Goal: Transaction & Acquisition: Purchase product/service

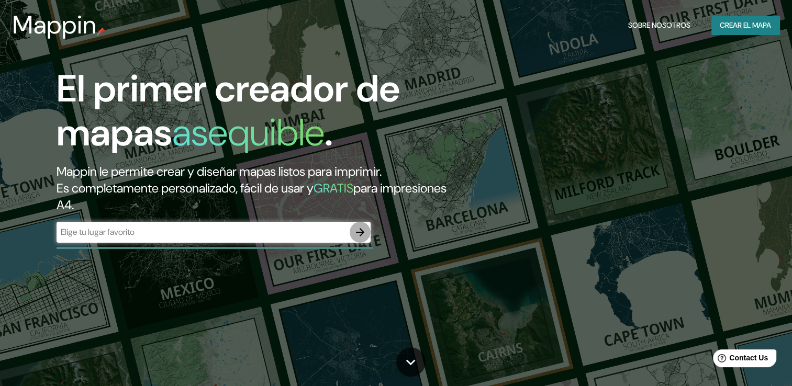
click at [360, 233] on icon "button" at bounding box center [360, 232] width 8 height 8
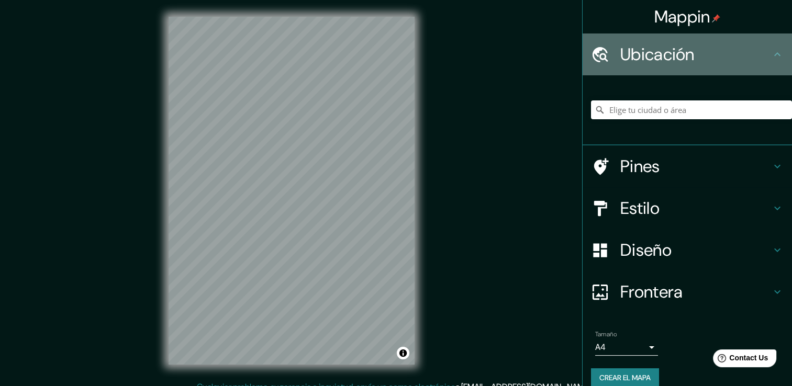
click at [630, 56] on h4 "Ubicación" at bounding box center [696, 54] width 151 height 21
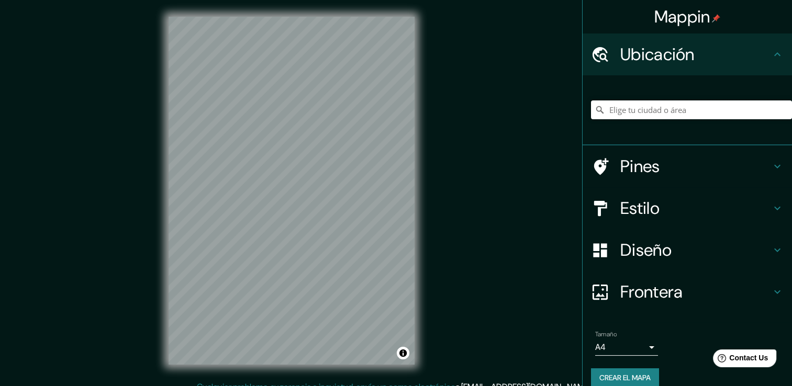
click at [632, 112] on input "Elige tu ciudad o área" at bounding box center [691, 110] width 201 height 19
type input "[STREET_ADDRESS]"
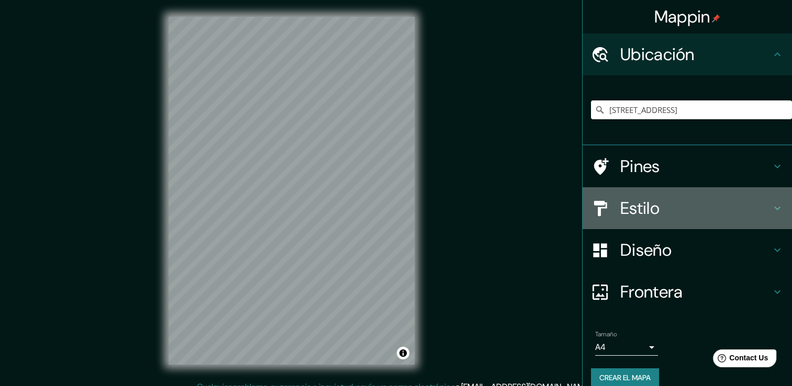
click at [771, 209] on icon at bounding box center [777, 208] width 13 height 13
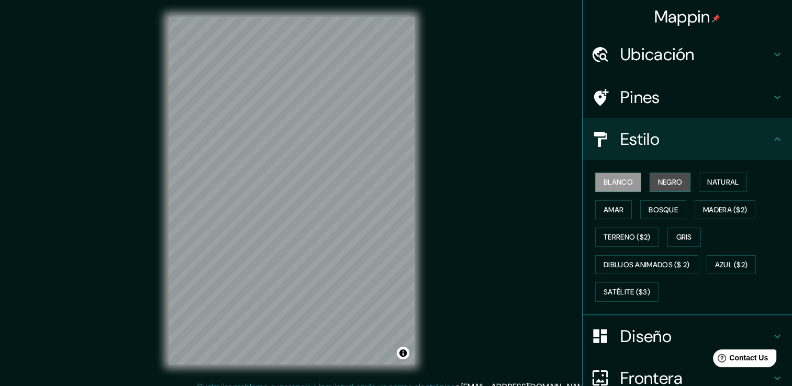
click at [658, 186] on font "Negro" at bounding box center [670, 182] width 25 height 13
click at [622, 211] on button "Amar" at bounding box center [613, 210] width 37 height 19
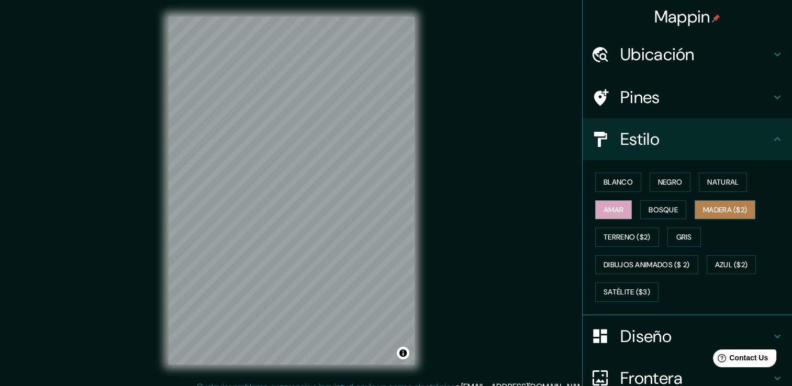
click at [703, 204] on font "Madera ($2)" at bounding box center [725, 210] width 44 height 13
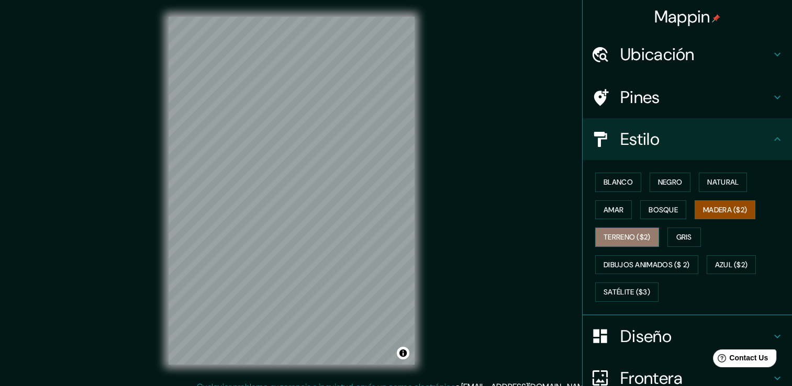
click at [626, 236] on font "Terreno ($2)" at bounding box center [627, 237] width 47 height 13
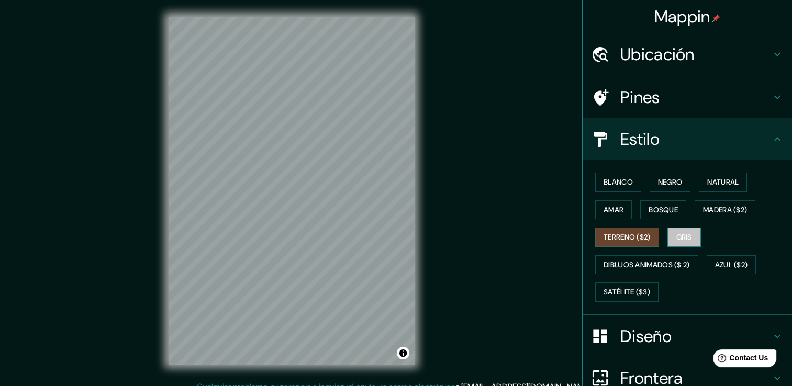
click at [677, 237] on font "Gris" at bounding box center [685, 237] width 16 height 13
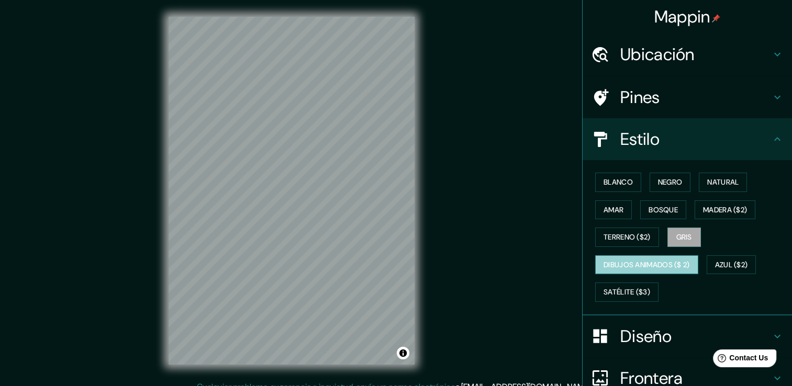
click at [632, 264] on font "Dibujos animados ($ 2)" at bounding box center [647, 265] width 86 height 13
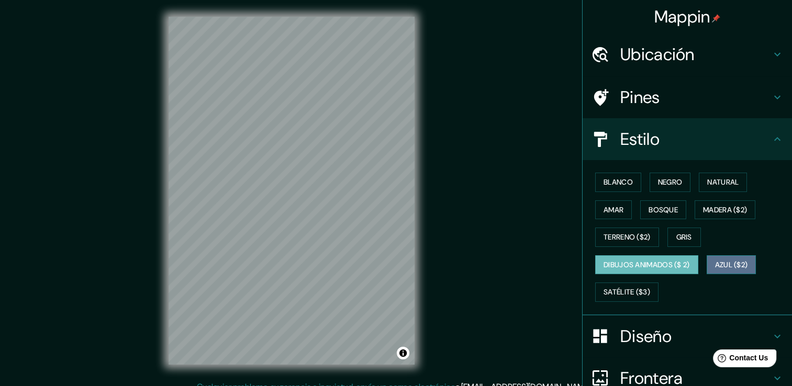
click at [723, 260] on font "Azul ($2)" at bounding box center [731, 265] width 33 height 13
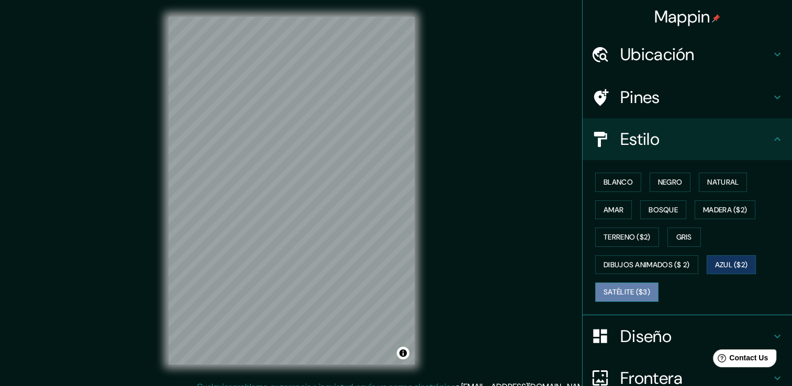
click at [634, 283] on button "Satélite ($3)" at bounding box center [626, 292] width 63 height 19
click at [667, 213] on font "Bosque" at bounding box center [663, 210] width 29 height 13
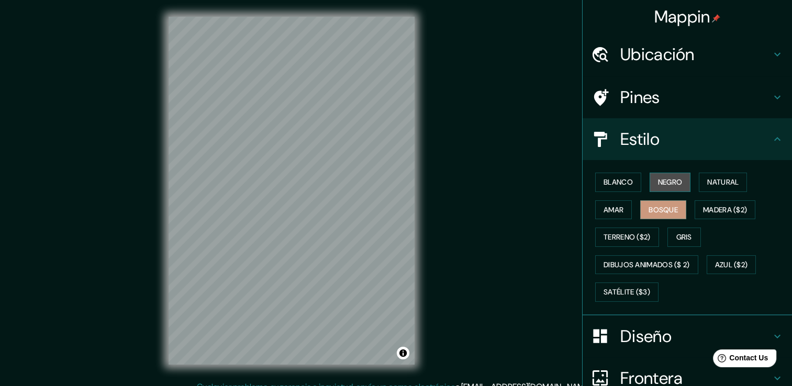
click at [666, 176] on font "Negro" at bounding box center [670, 182] width 25 height 13
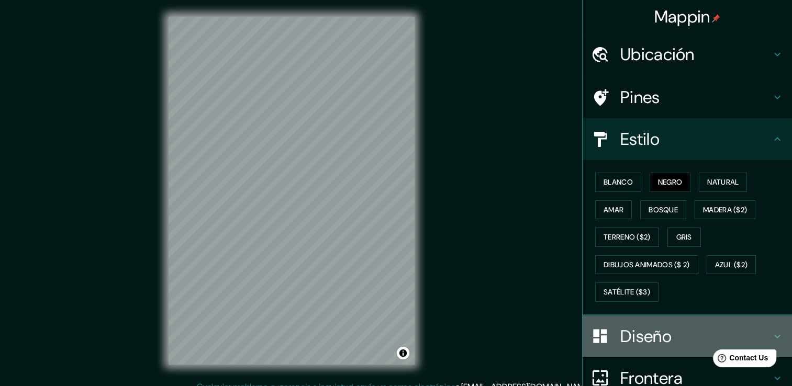
click at [771, 336] on icon at bounding box center [777, 336] width 13 height 13
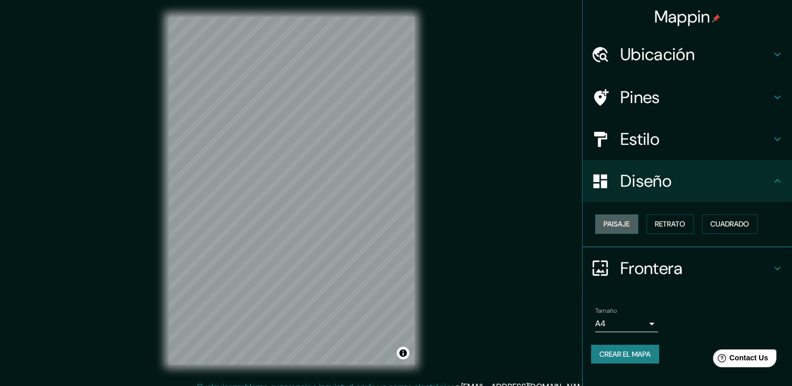
click at [622, 229] on font "Paisaje" at bounding box center [617, 224] width 26 height 13
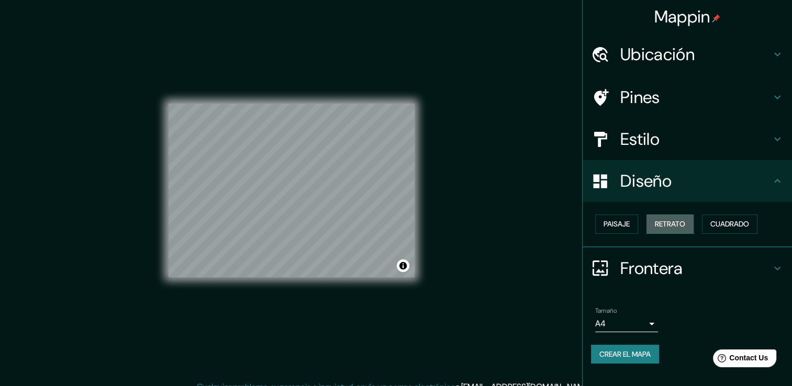
click at [662, 223] on font "Retrato" at bounding box center [670, 224] width 30 height 13
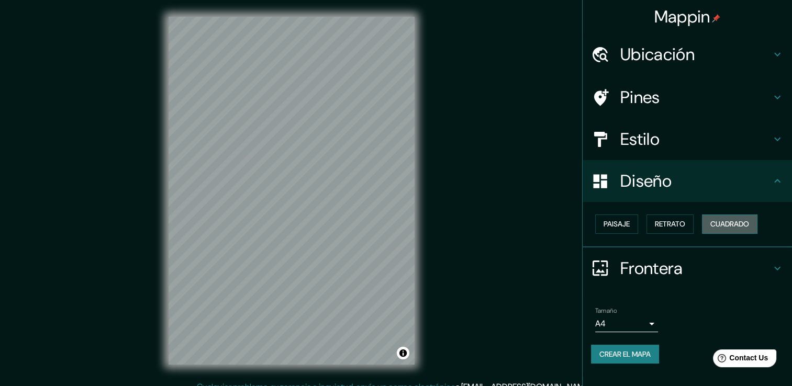
click at [712, 220] on button "Cuadrado" at bounding box center [730, 224] width 56 height 19
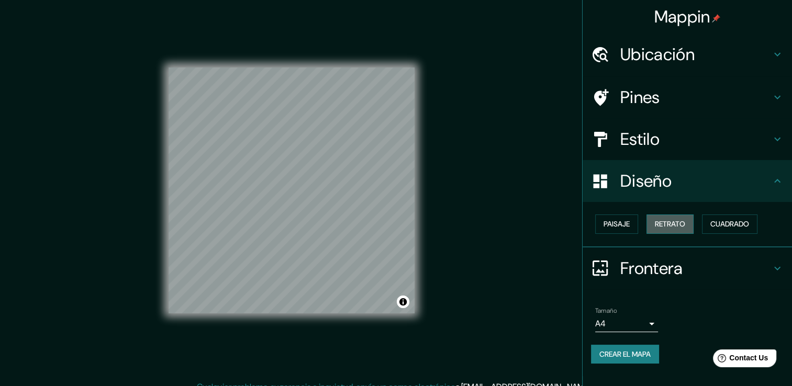
click at [679, 219] on font "Retrato" at bounding box center [670, 224] width 30 height 13
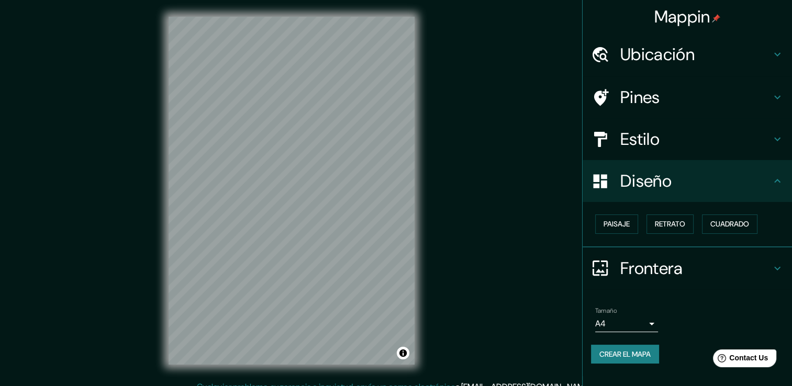
click at [779, 184] on icon at bounding box center [777, 181] width 13 height 13
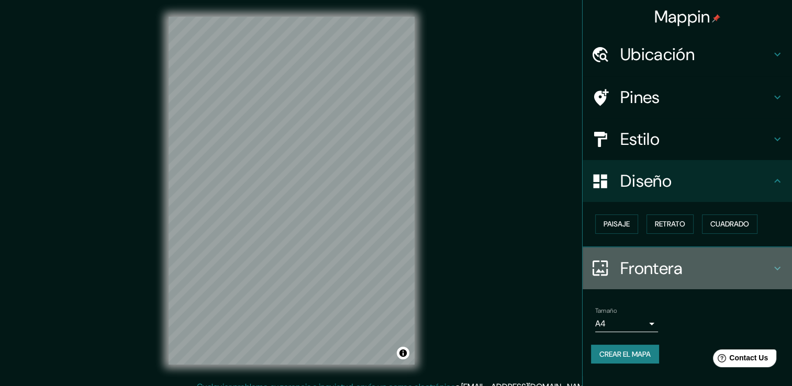
click at [774, 266] on icon at bounding box center [777, 268] width 13 height 13
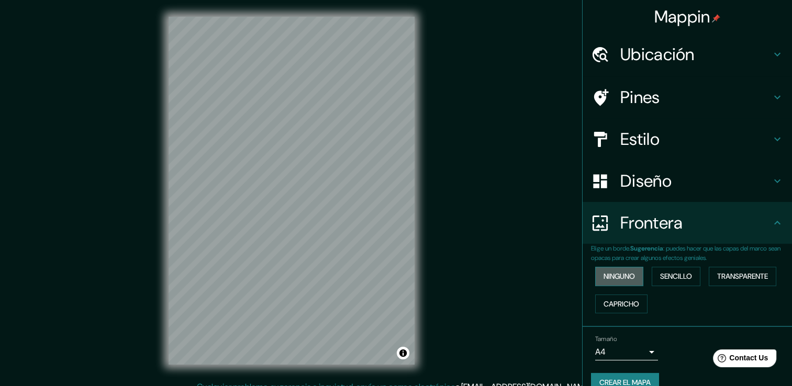
click at [624, 270] on font "Ninguno" at bounding box center [619, 276] width 31 height 13
click at [668, 270] on font "Sencillo" at bounding box center [676, 276] width 32 height 13
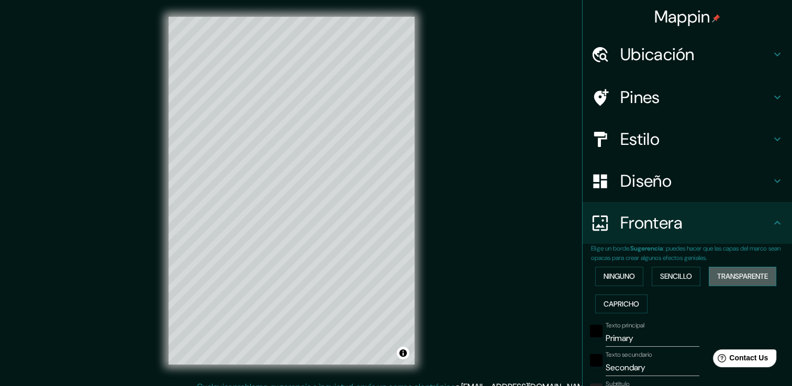
click at [727, 278] on font "Transparente" at bounding box center [742, 276] width 51 height 13
click at [621, 302] on font "Capricho" at bounding box center [622, 304] width 36 height 13
click at [612, 282] on font "Ninguno" at bounding box center [619, 276] width 31 height 13
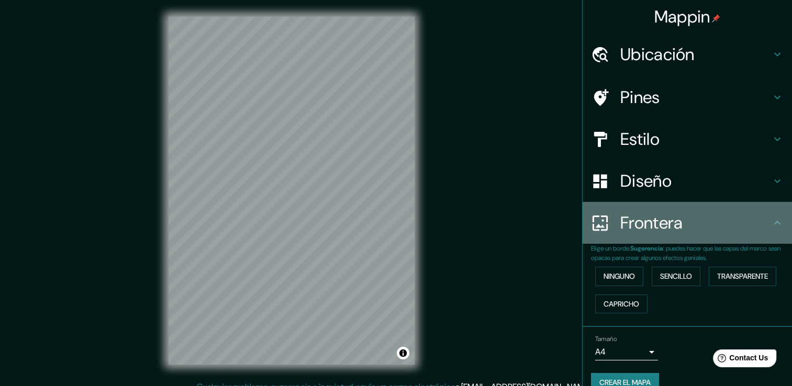
click at [771, 226] on icon at bounding box center [777, 223] width 13 height 13
click at [771, 224] on icon at bounding box center [777, 223] width 13 height 13
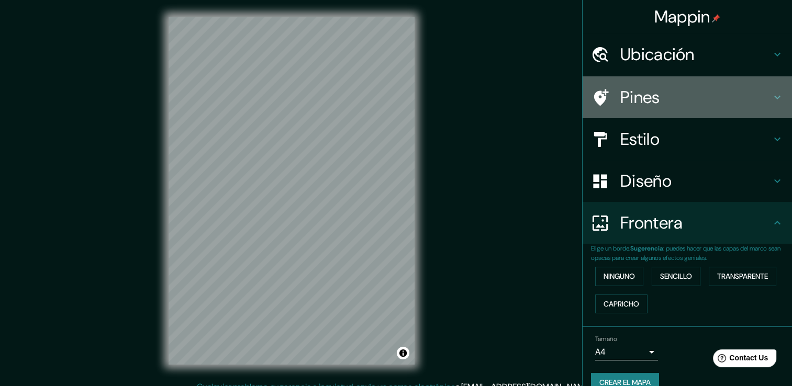
click at [774, 98] on icon at bounding box center [777, 98] width 6 height 4
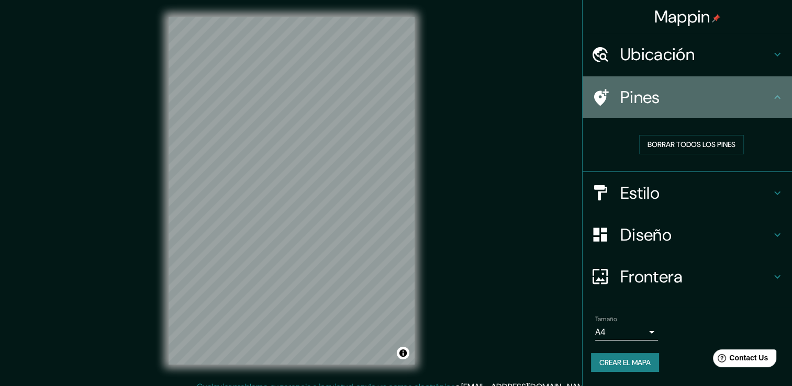
click at [643, 99] on h4 "Pines" at bounding box center [696, 97] width 151 height 21
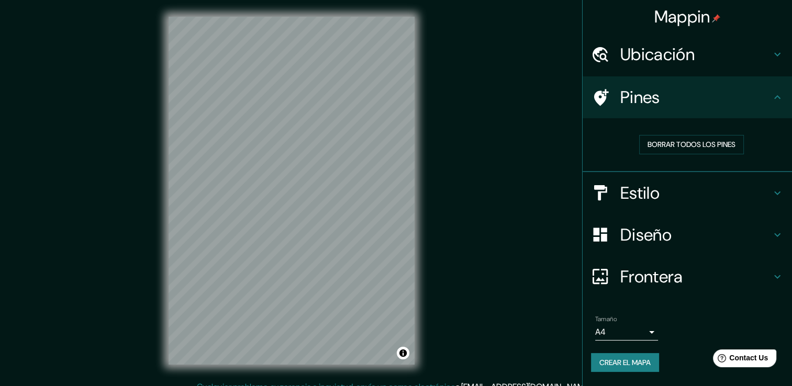
scroll to position [12, 0]
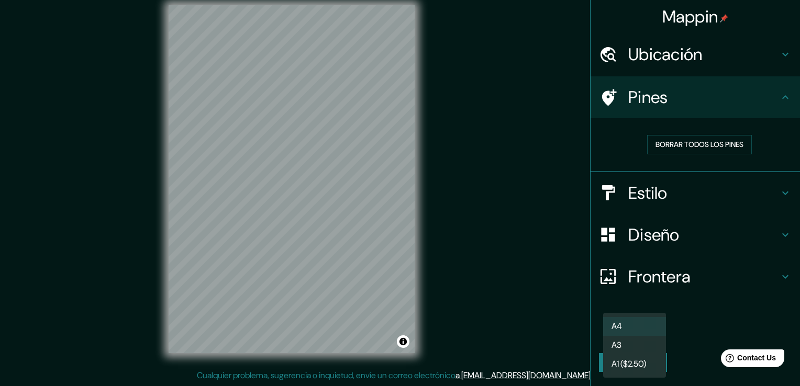
click at [652, 330] on body "Mappin [GEOGRAPHIC_DATA], [GEOGRAPHIC_DATA], [GEOGRAPHIC_DATA] [GEOGRAPHIC_DATA…" at bounding box center [400, 181] width 800 height 386
click at [627, 341] on li "A3" at bounding box center [634, 345] width 63 height 19
click at [626, 328] on body "Mappin [GEOGRAPHIC_DATA], [GEOGRAPHIC_DATA], [GEOGRAPHIC_DATA] [GEOGRAPHIC_DATA…" at bounding box center [400, 181] width 800 height 386
click at [622, 327] on font "A4" at bounding box center [617, 326] width 10 height 13
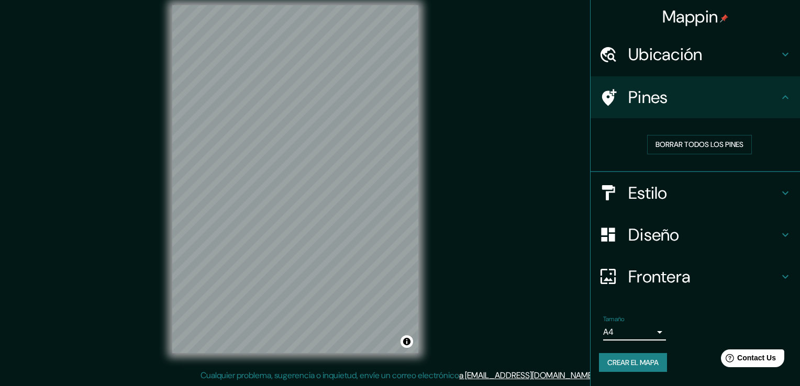
click at [622, 327] on body "Mappin [GEOGRAPHIC_DATA], [GEOGRAPHIC_DATA], [GEOGRAPHIC_DATA] [GEOGRAPHIC_DATA…" at bounding box center [400, 181] width 800 height 386
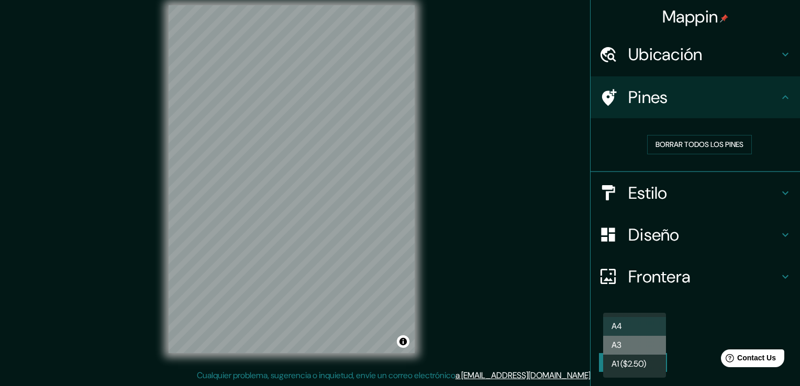
click at [623, 342] on li "A3" at bounding box center [634, 345] width 63 height 19
type input "a4"
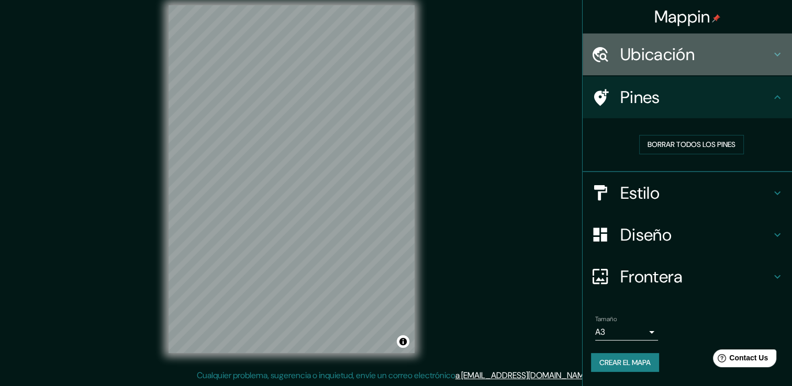
click at [777, 55] on icon at bounding box center [777, 55] width 6 height 4
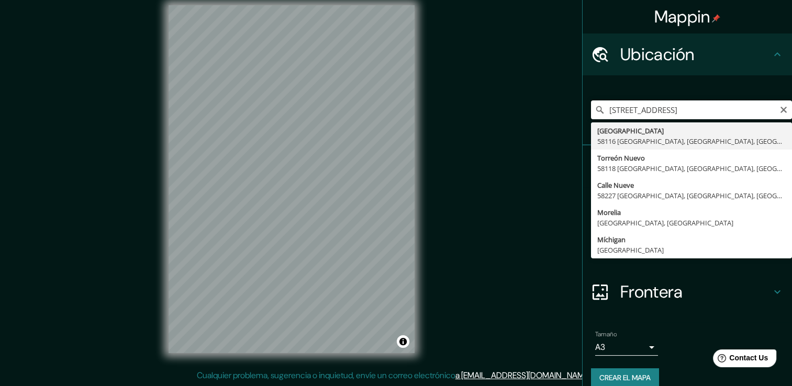
click at [599, 110] on input "[STREET_ADDRESS]" at bounding box center [691, 110] width 201 height 19
click at [709, 110] on input "entre [GEOGRAPHIC_DATA] [GEOGRAPHIC_DATA], [GEOGRAPHIC_DATA], [GEOGRAPHIC_DATA]" at bounding box center [691, 110] width 201 height 19
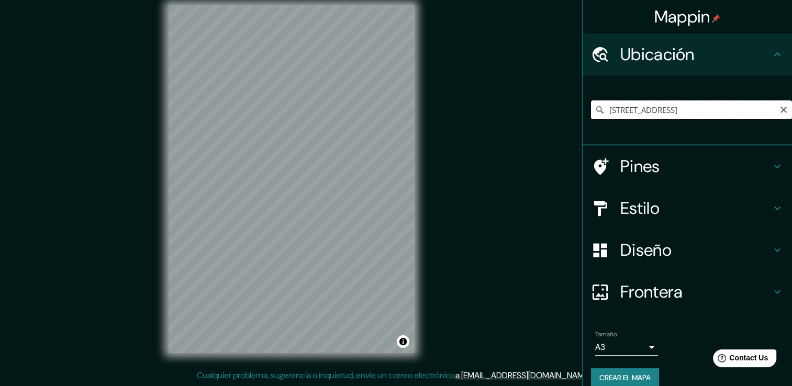
click at [687, 111] on input "[STREET_ADDRESS]" at bounding box center [691, 110] width 201 height 19
click at [716, 111] on input "[STREET_ADDRESS]" at bounding box center [691, 110] width 201 height 19
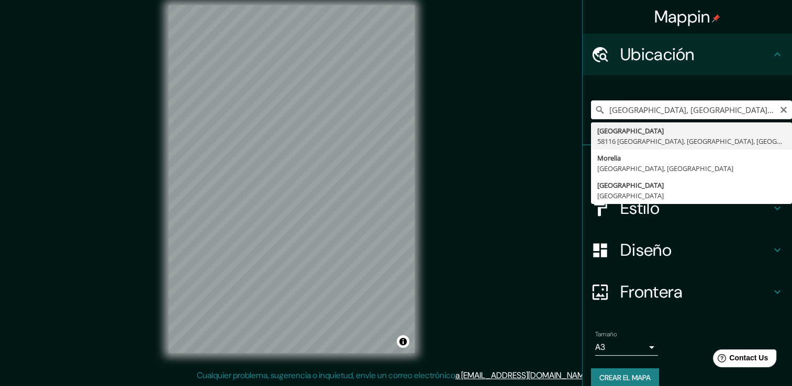
click at [728, 109] on input "[GEOGRAPHIC_DATA], [GEOGRAPHIC_DATA], [GEOGRAPHIC_DATA]" at bounding box center [691, 110] width 201 height 19
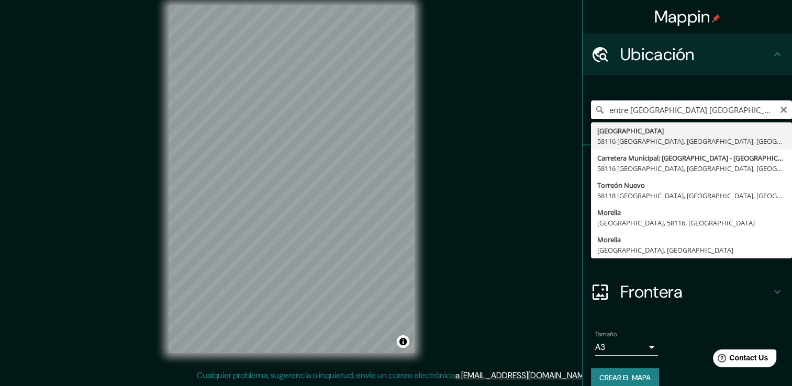
click at [734, 109] on input "entre [GEOGRAPHIC_DATA] [GEOGRAPHIC_DATA], [GEOGRAPHIC_DATA], [GEOGRAPHIC_DATA]" at bounding box center [691, 110] width 201 height 19
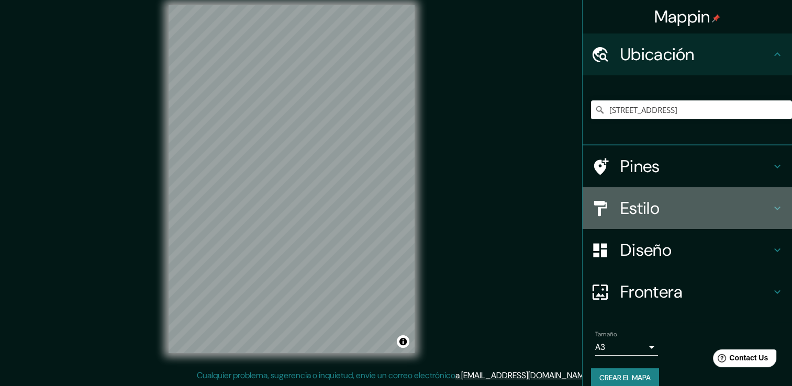
click at [771, 205] on icon at bounding box center [777, 208] width 13 height 13
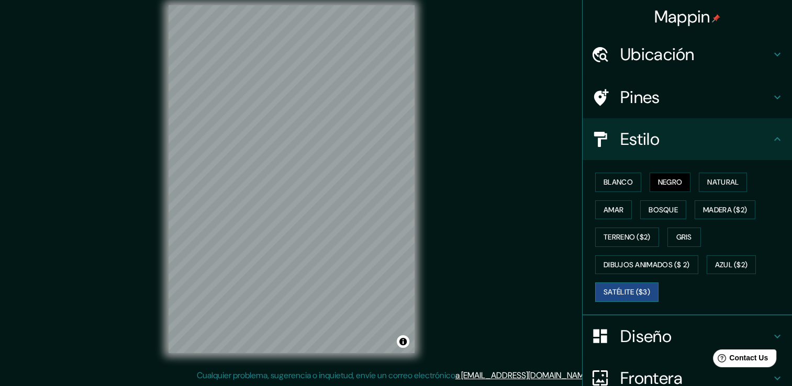
click at [626, 293] on font "Satélite ($3)" at bounding box center [627, 292] width 47 height 13
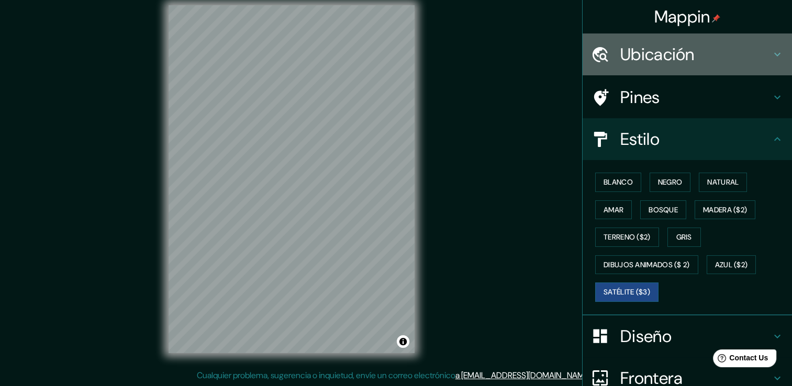
click at [771, 51] on icon at bounding box center [777, 54] width 13 height 13
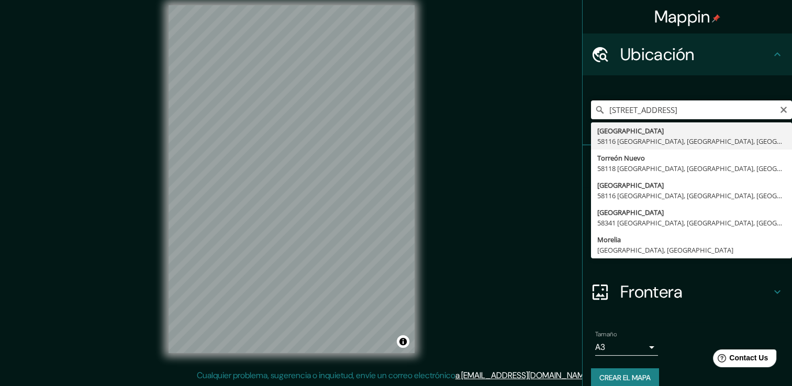
click at [760, 112] on input "[STREET_ADDRESS]" at bounding box center [691, 110] width 201 height 19
type input "[GEOGRAPHIC_DATA], [GEOGRAPHIC_DATA], [GEOGRAPHIC_DATA]"
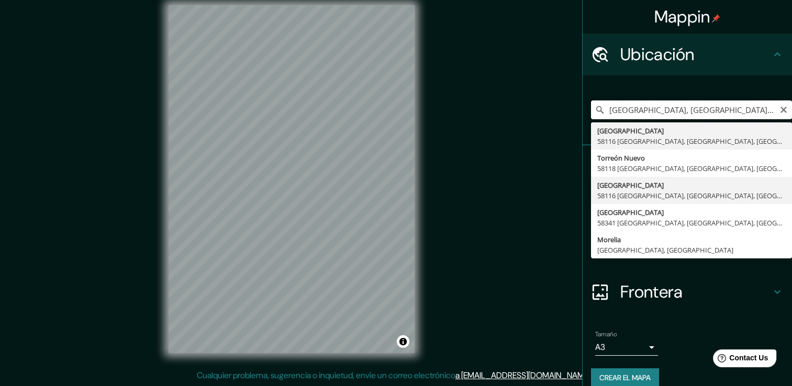
scroll to position [0, 0]
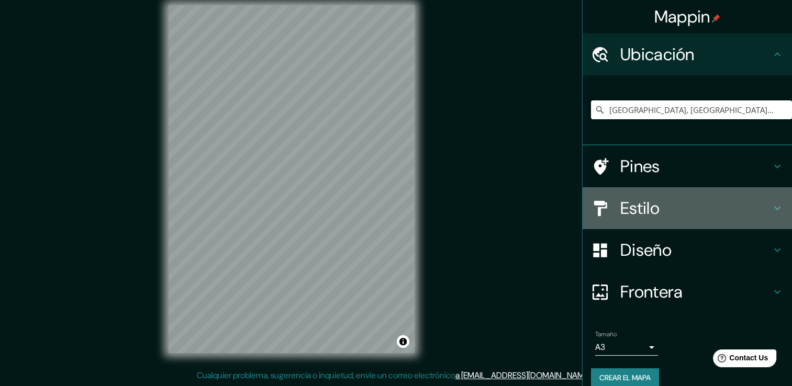
click at [686, 209] on h4 "Estilo" at bounding box center [696, 208] width 151 height 21
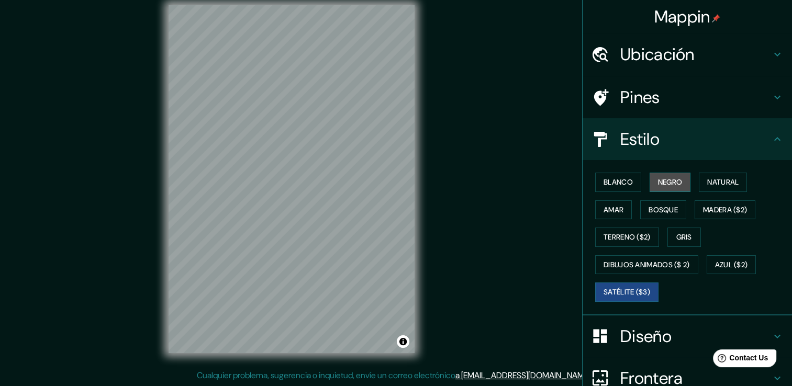
click at [658, 183] on font "Negro" at bounding box center [670, 182] width 25 height 13
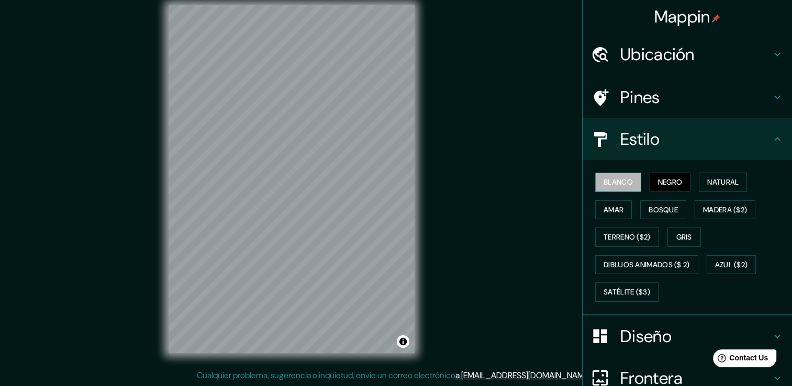
click at [605, 176] on font "Blanco" at bounding box center [618, 182] width 29 height 13
click at [718, 185] on font "Natural" at bounding box center [722, 182] width 31 height 13
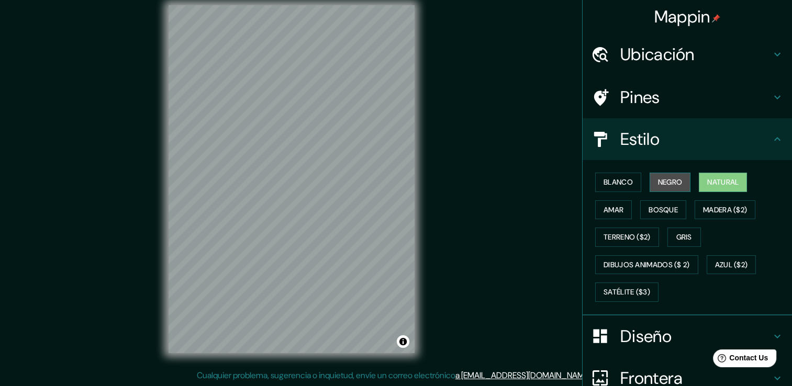
click at [669, 175] on button "Negro" at bounding box center [670, 182] width 41 height 19
